Goal: Transaction & Acquisition: Purchase product/service

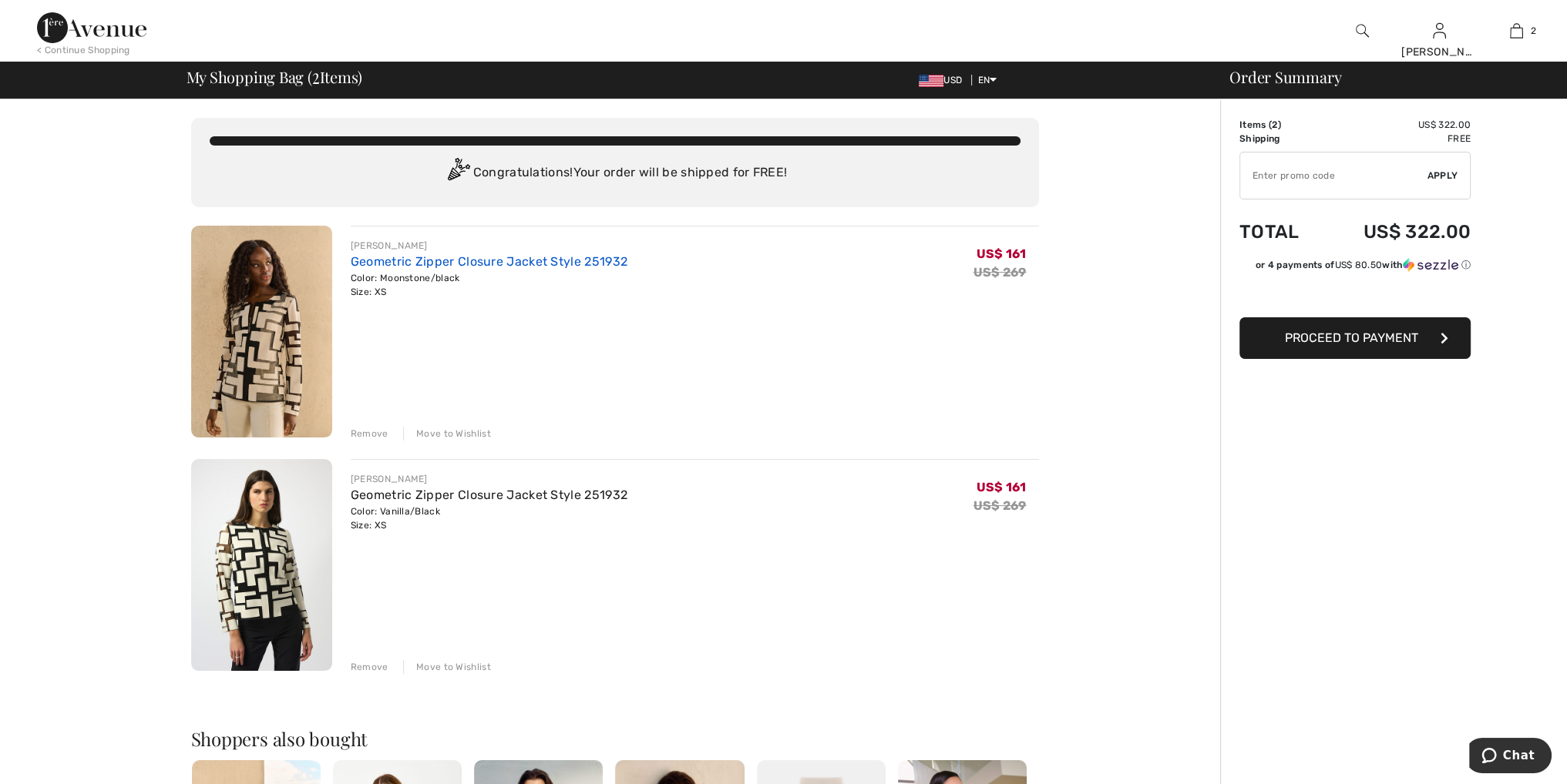
click at [453, 259] on link "Geometric Zipper Closure Jacket Style 251932" at bounding box center [489, 262] width 277 height 15
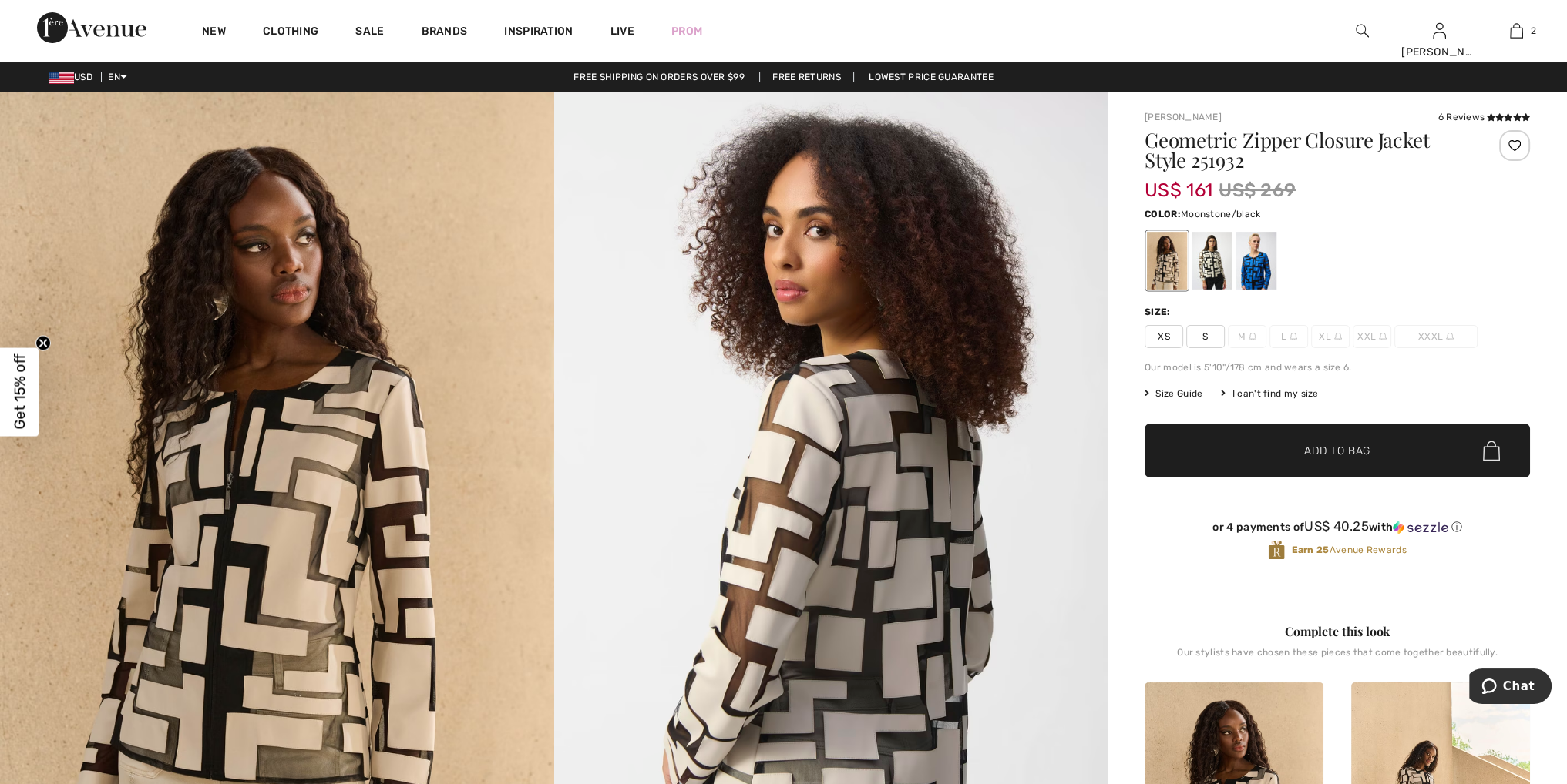
click at [1208, 333] on span "S" at bounding box center [1205, 337] width 38 height 23
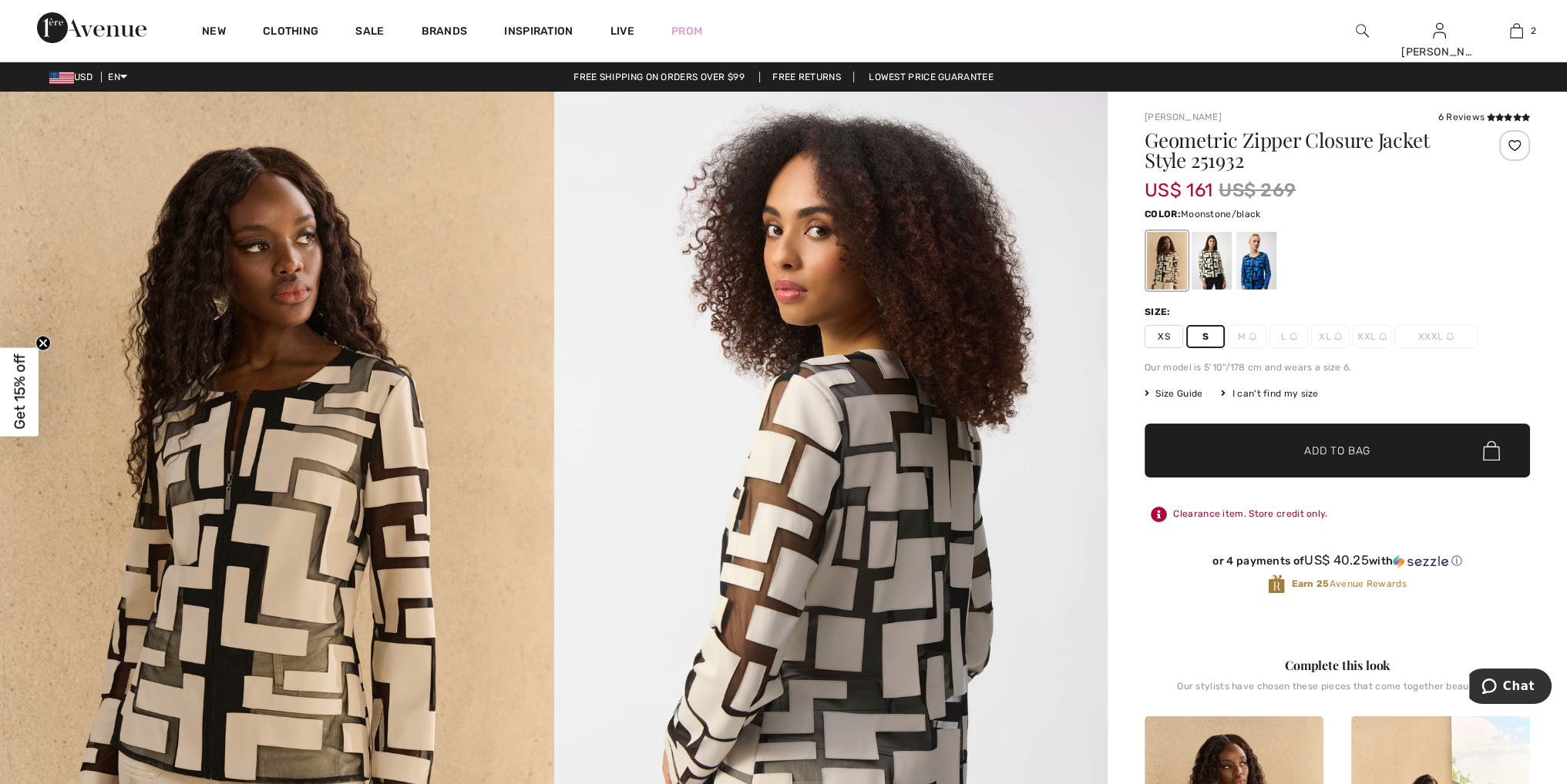
click at [1315, 451] on span "Add to Bag" at bounding box center [1337, 451] width 66 height 16
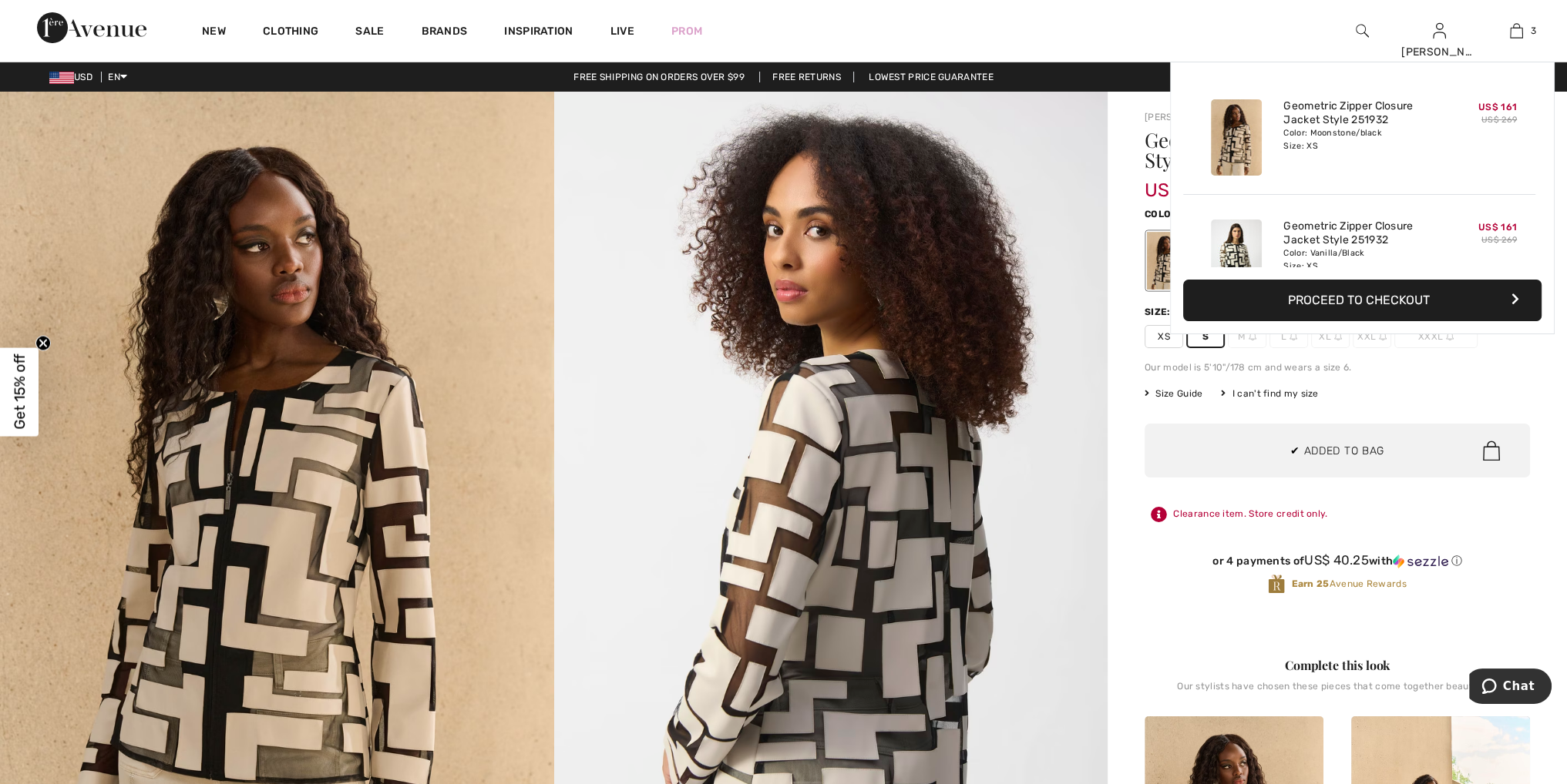
scroll to position [167, 0]
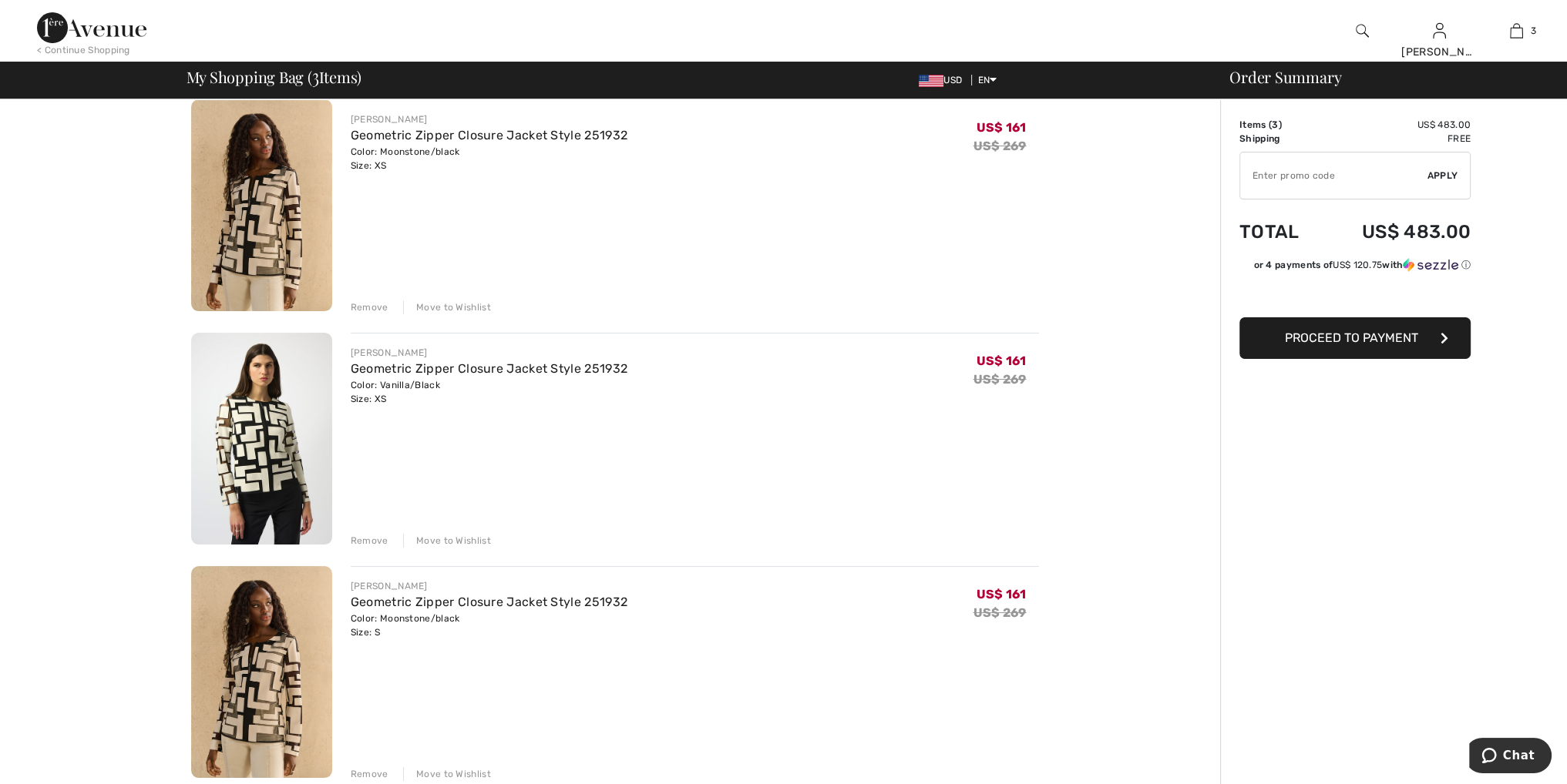
scroll to position [231, 0]
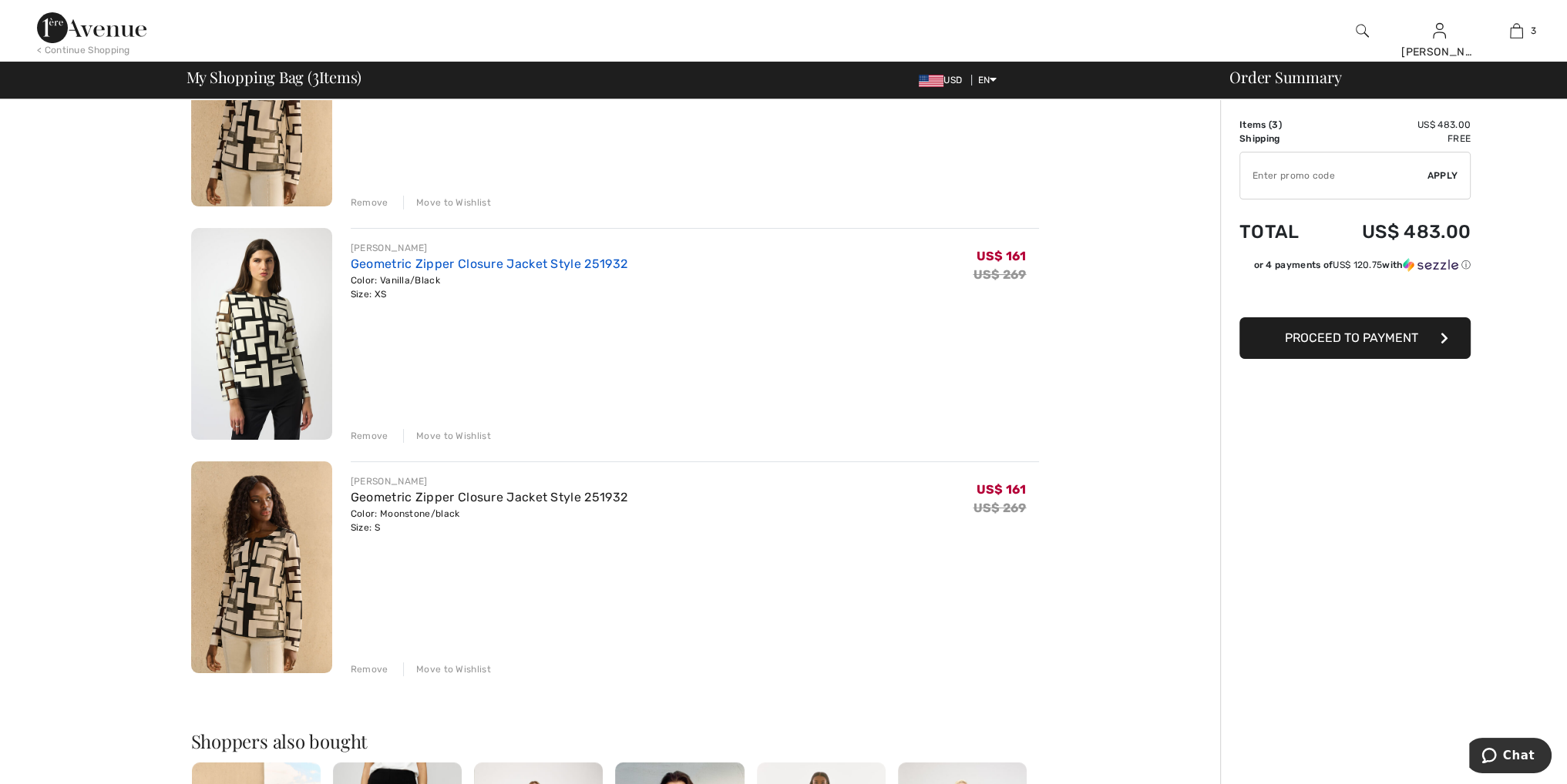
click at [515, 263] on link "Geometric Zipper Closure Jacket Style 251932" at bounding box center [489, 264] width 277 height 15
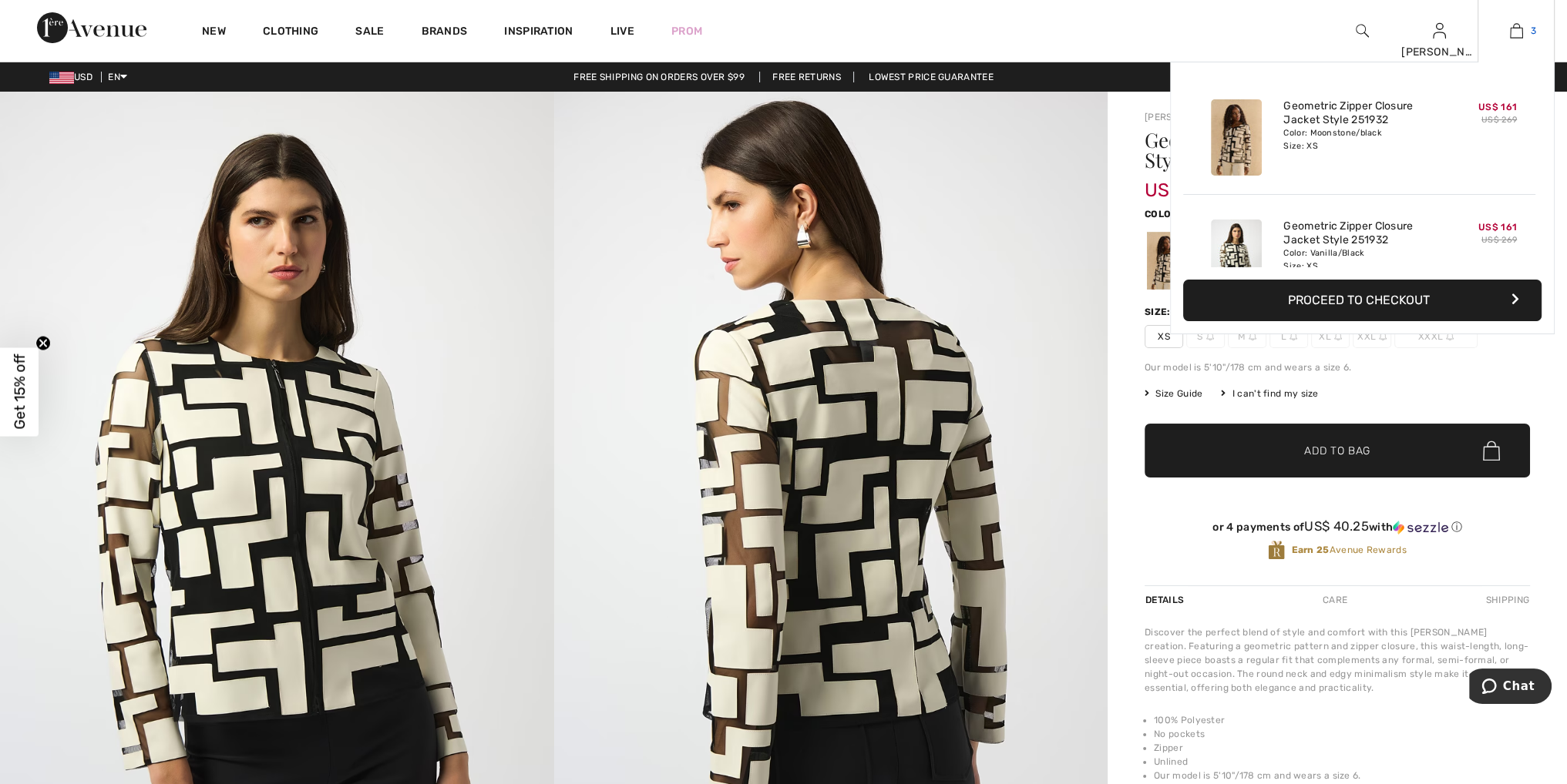
click at [1517, 38] on img at bounding box center [1517, 31] width 13 height 19
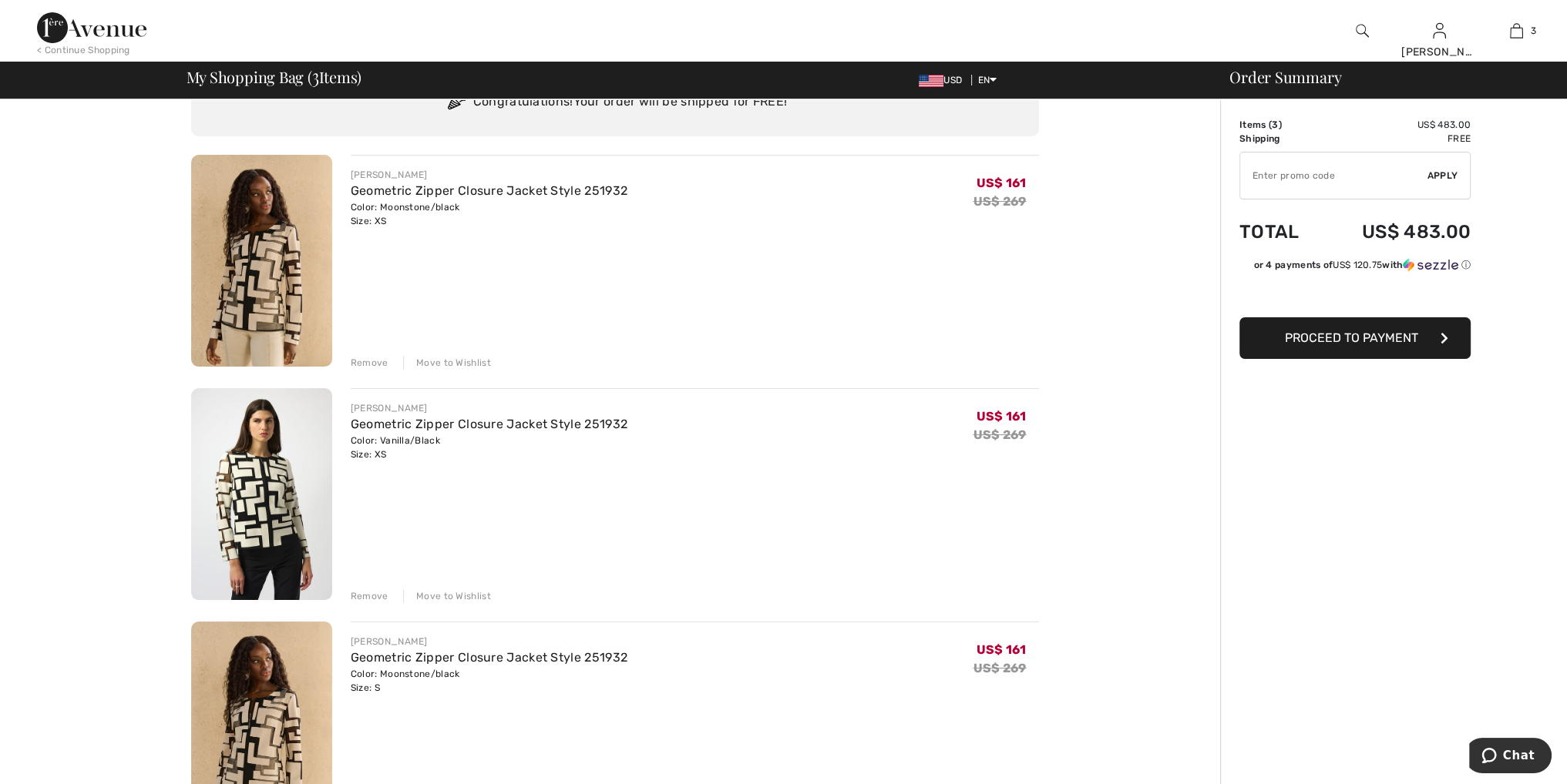
scroll to position [77, 0]
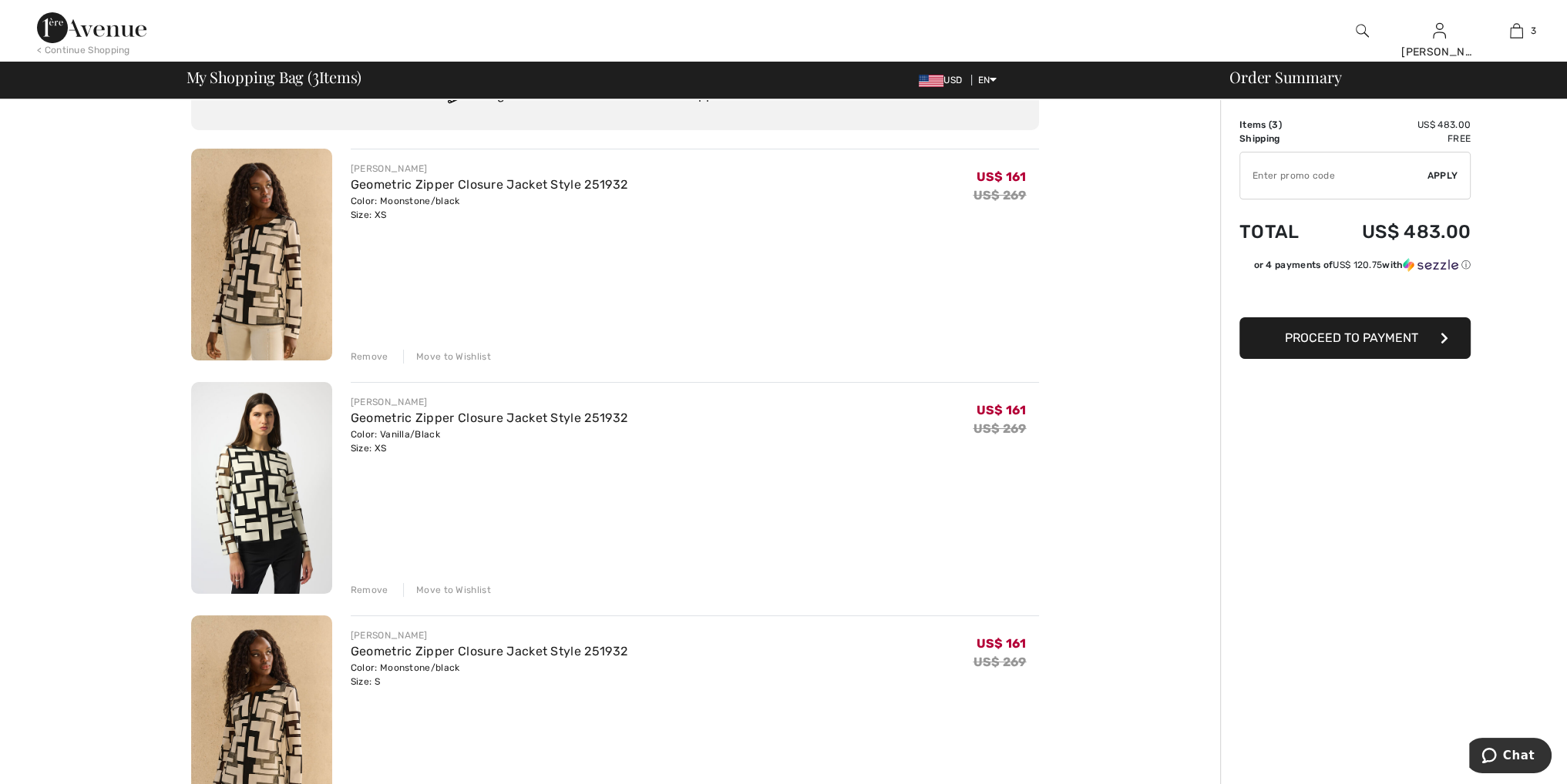
click at [369, 352] on div "Remove" at bounding box center [369, 356] width 37 height 14
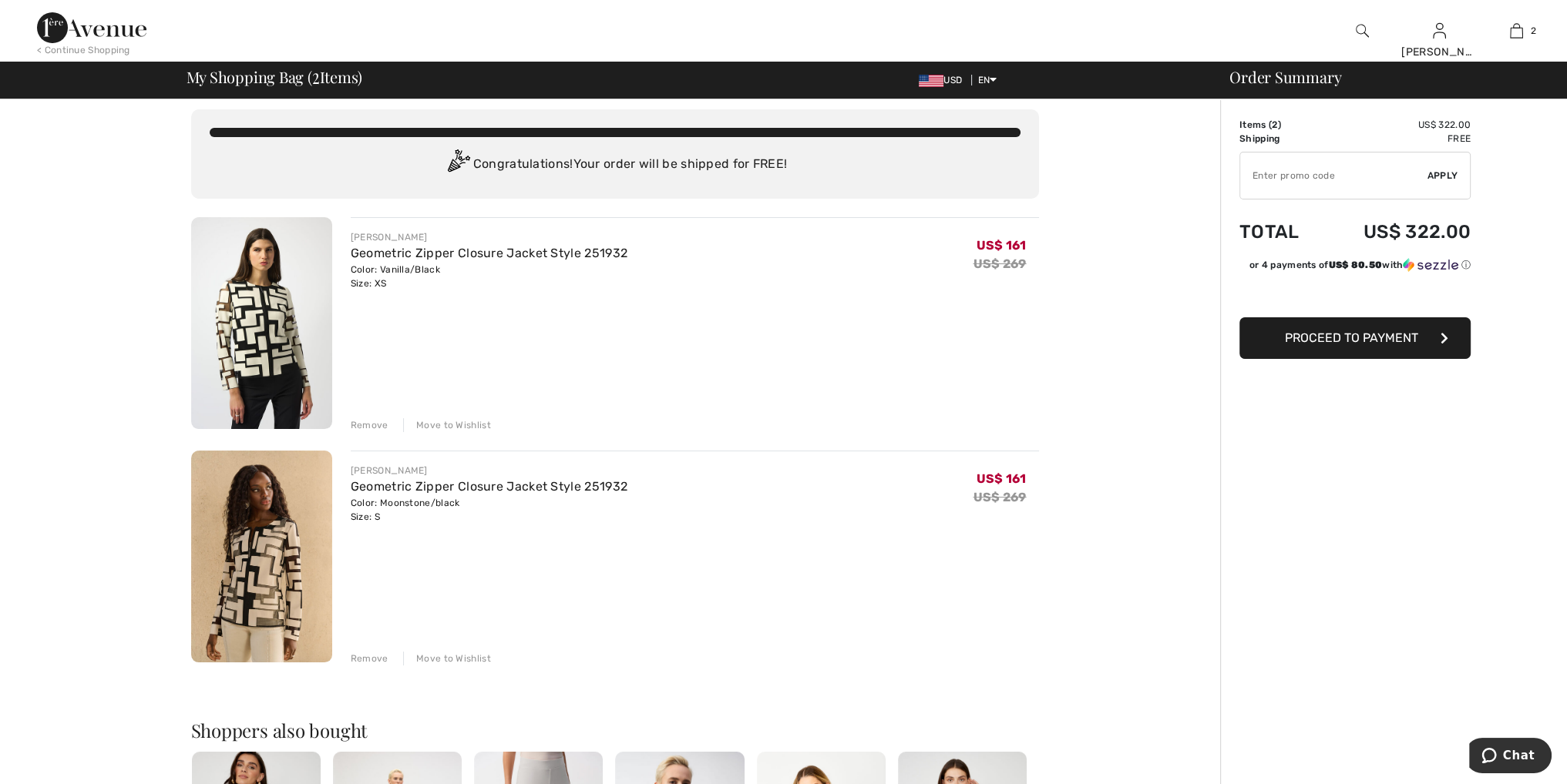
scroll to position [0, 0]
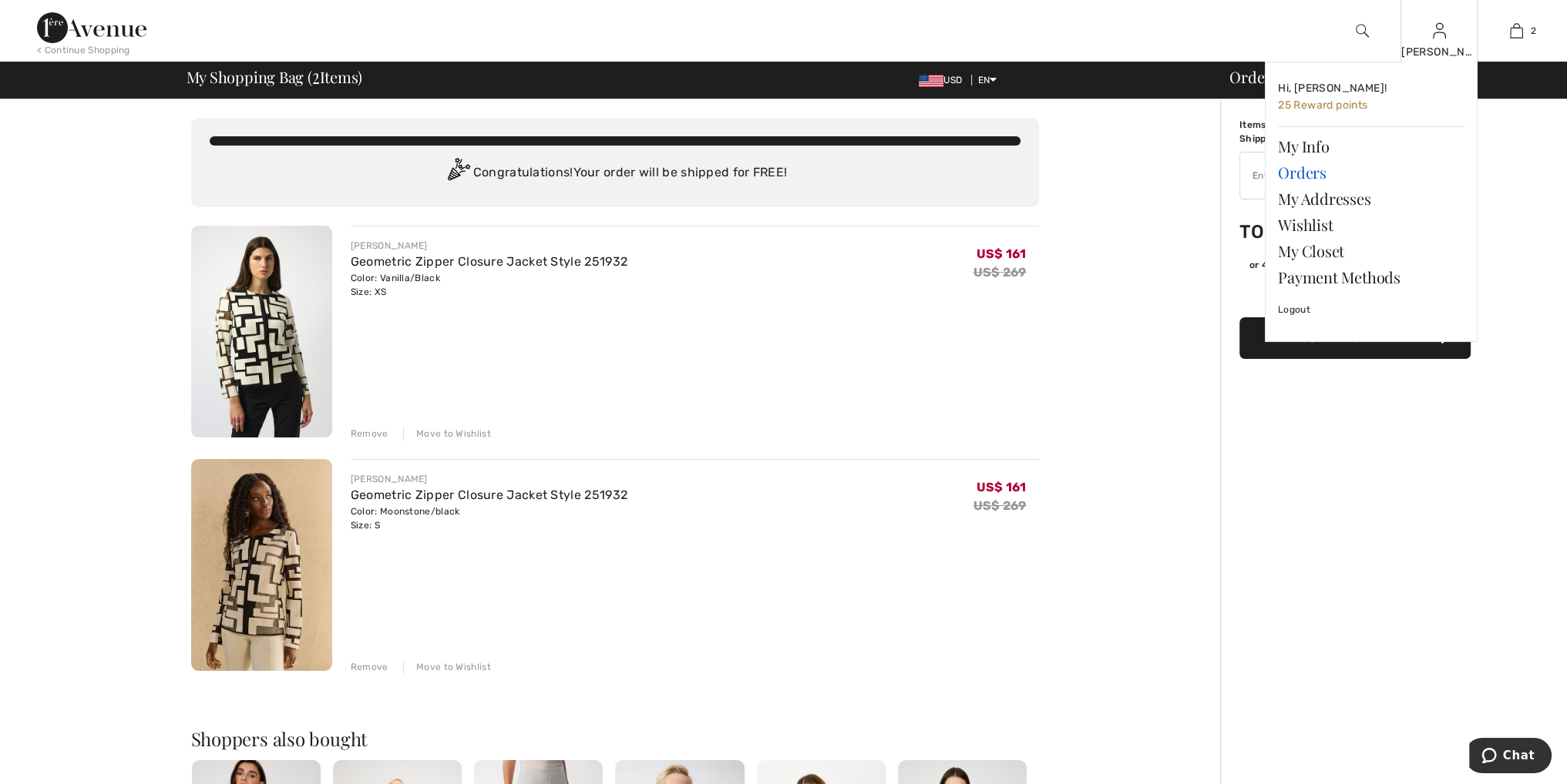
click at [1312, 176] on link "Orders" at bounding box center [1371, 172] width 186 height 26
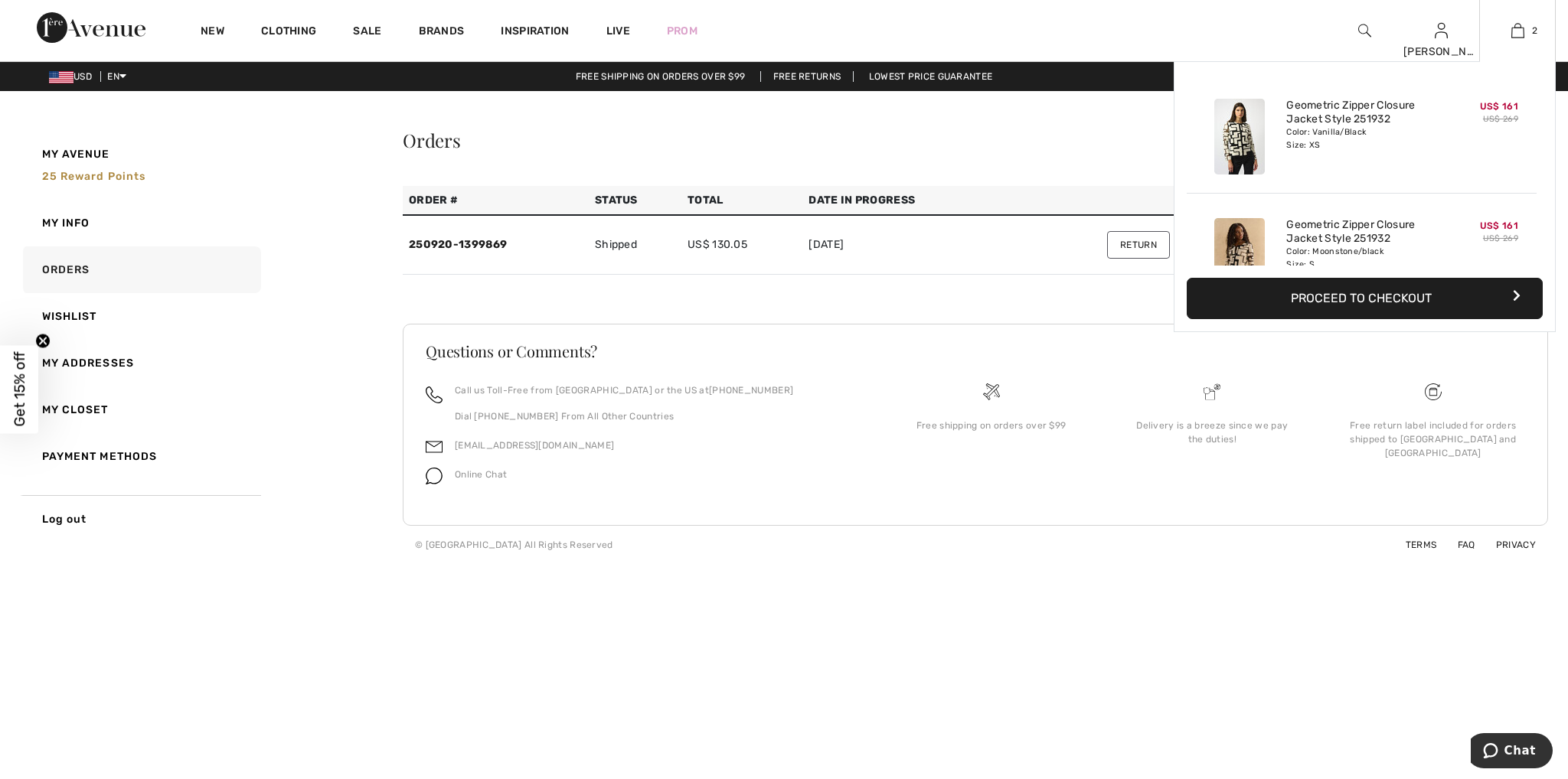
drag, startPoint x: 1417, startPoint y: 114, endPoint x: 1445, endPoint y: 96, distance: 33.3
click at [1416, 114] on link "Geometric Zipper Closure Jacket Style 251932" at bounding box center [1362, 112] width 151 height 27
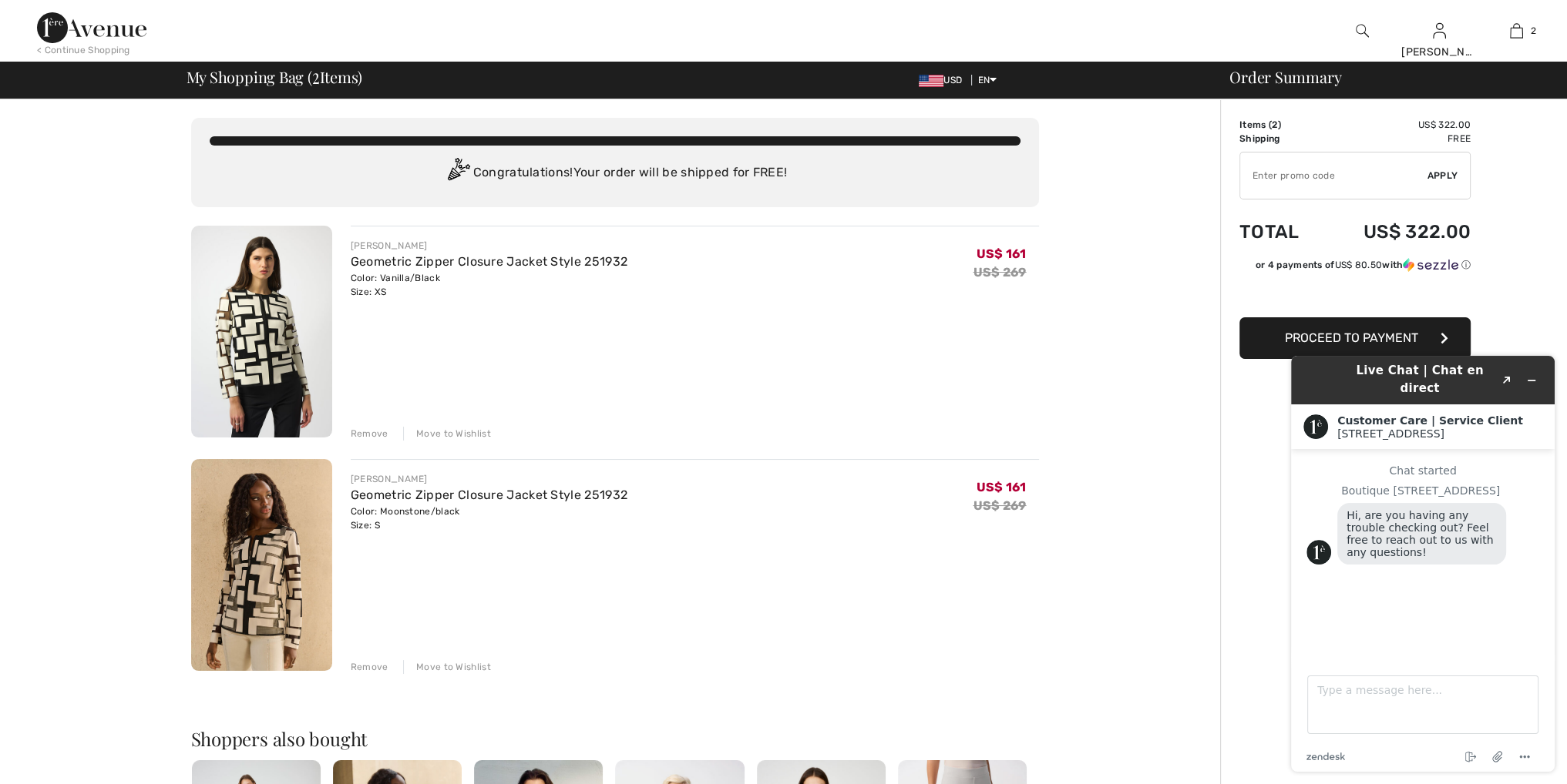
click at [367, 433] on div "Remove" at bounding box center [369, 433] width 37 height 14
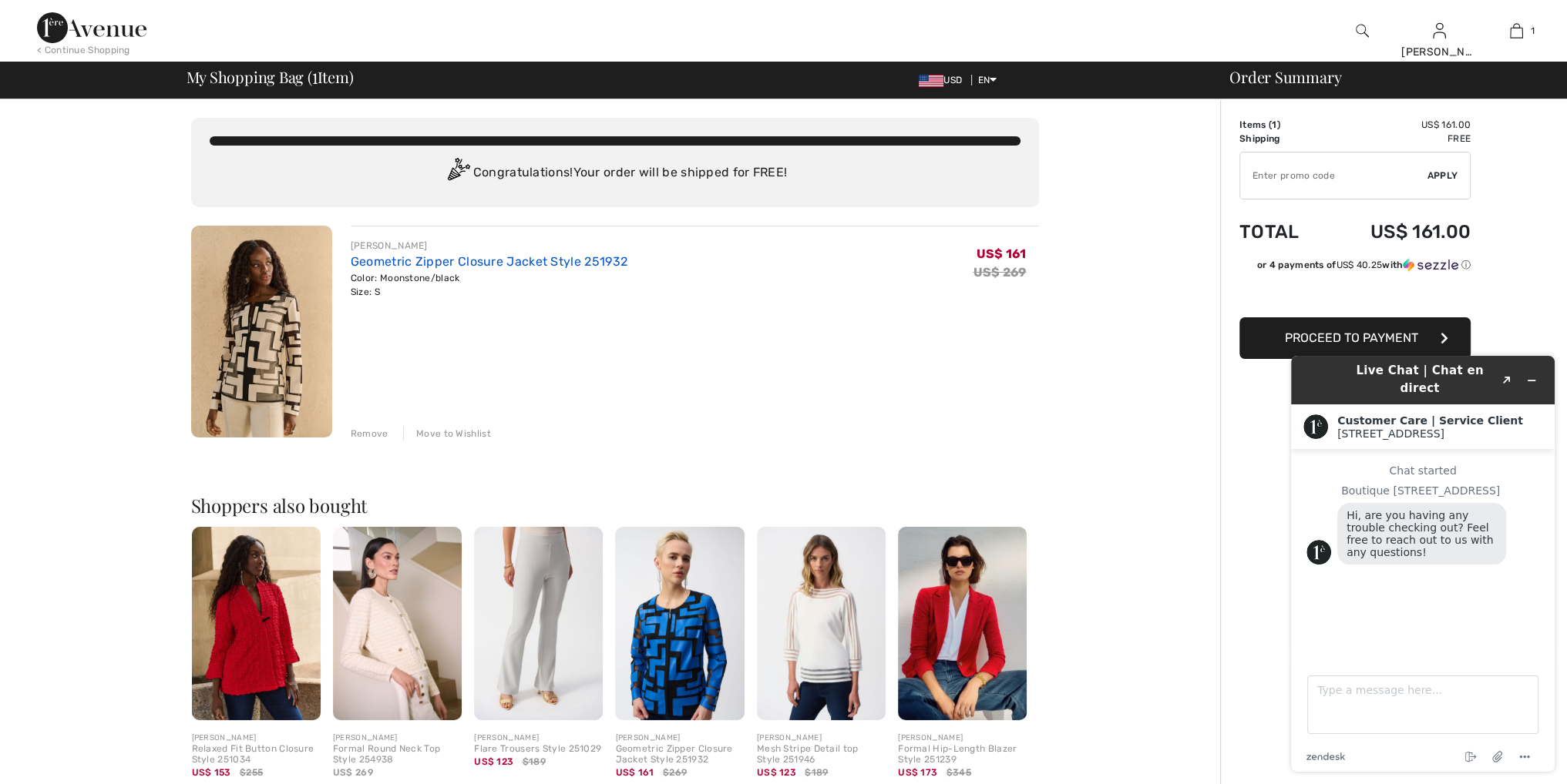
click at [465, 255] on link "Geometric Zipper Closure Jacket Style 251932" at bounding box center [489, 262] width 277 height 15
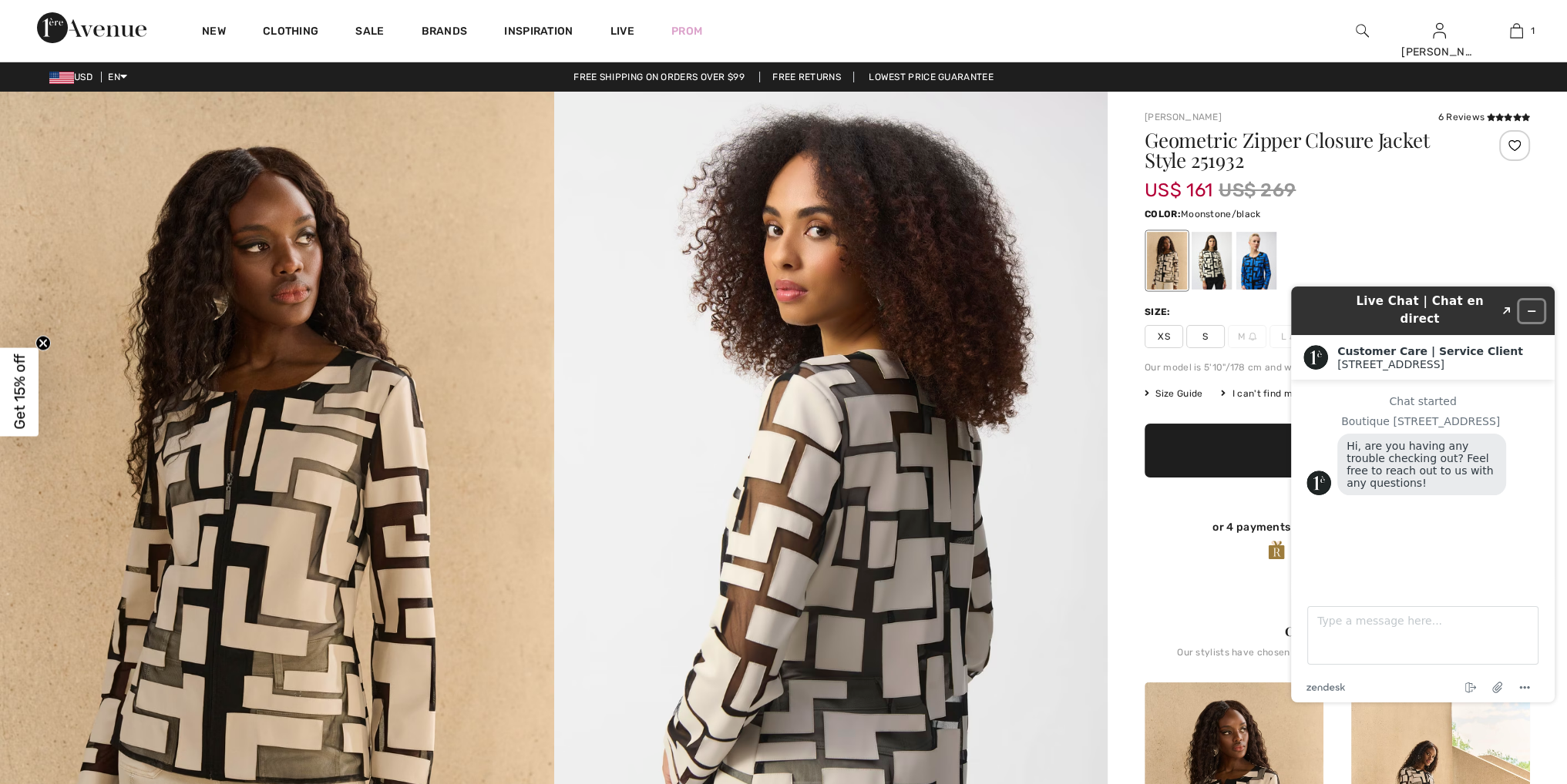
click at [1528, 300] on button "Minimize widget" at bounding box center [1531, 311] width 24 height 22
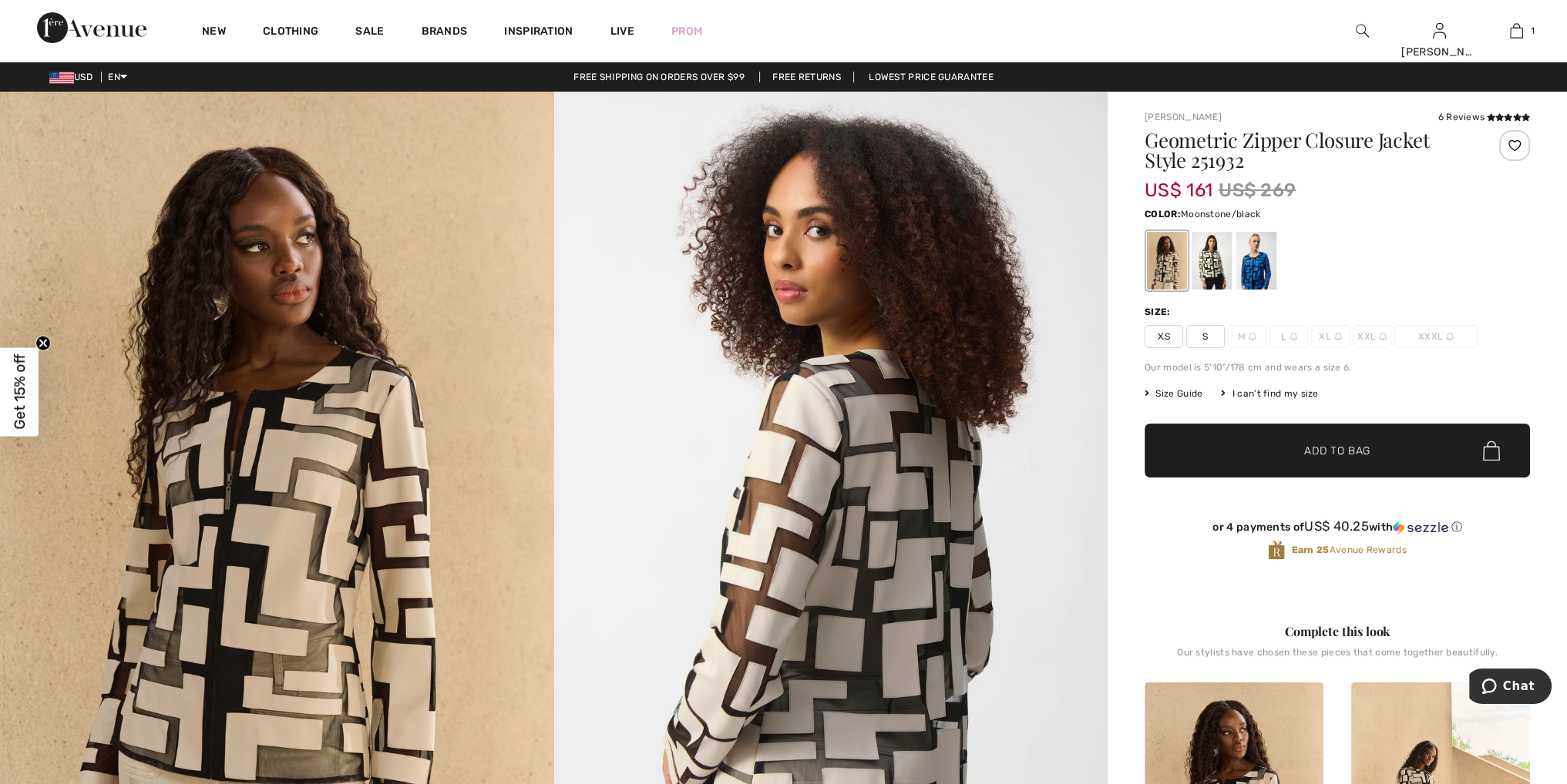
click at [1182, 394] on span "Size Guide" at bounding box center [1173, 394] width 58 height 14
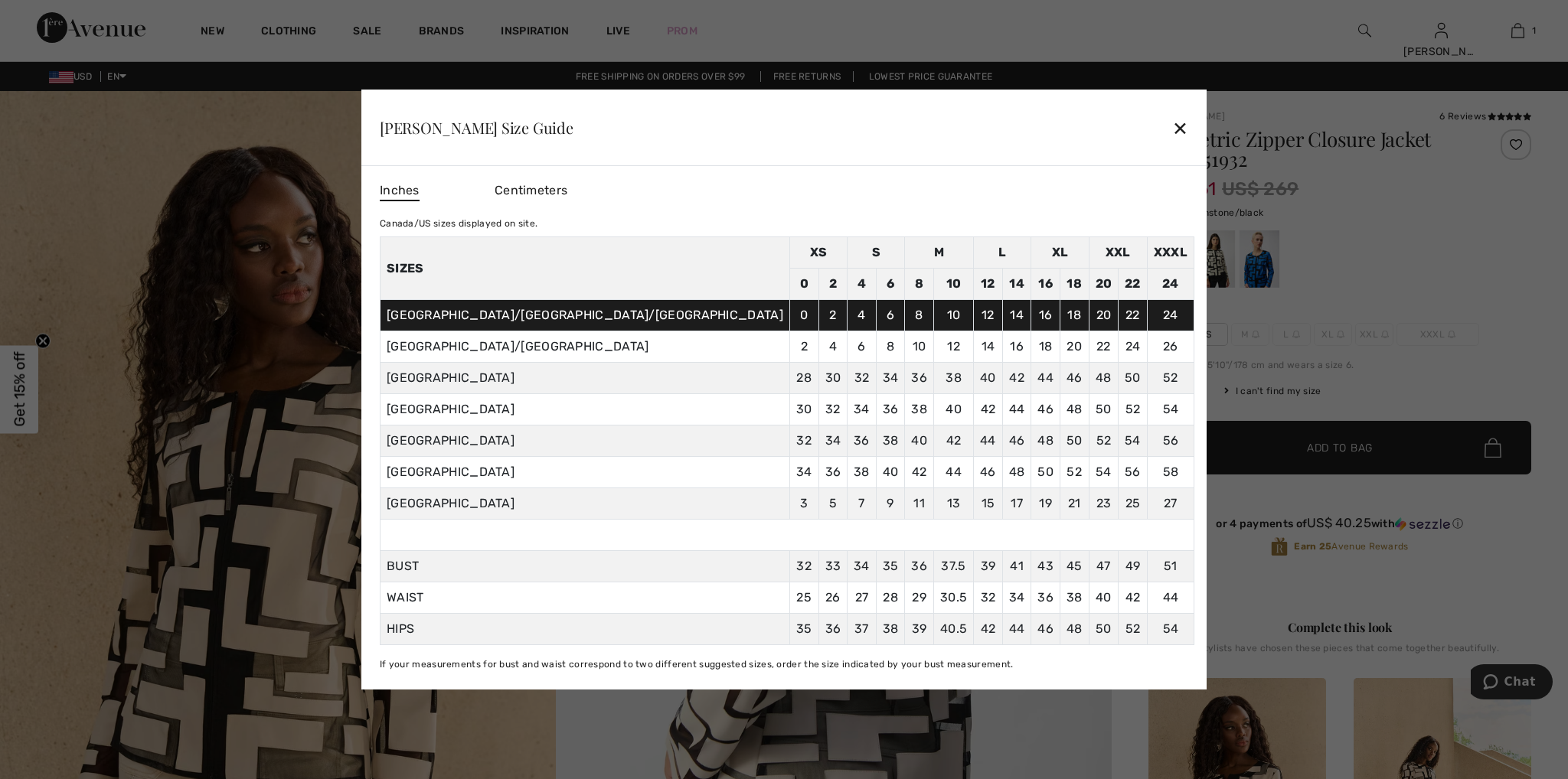
click at [1172, 129] on div "✕" at bounding box center [1180, 128] width 16 height 32
